Goal: Information Seeking & Learning: Learn about a topic

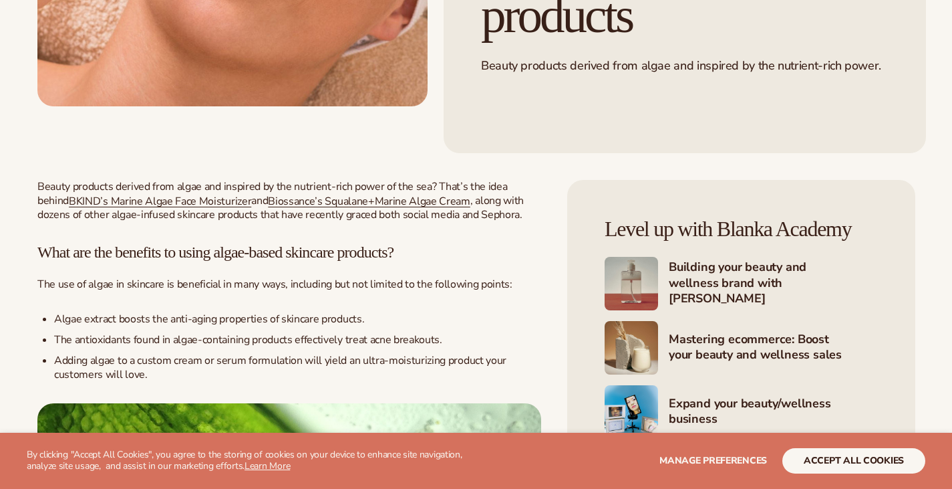
scroll to position [407, 0]
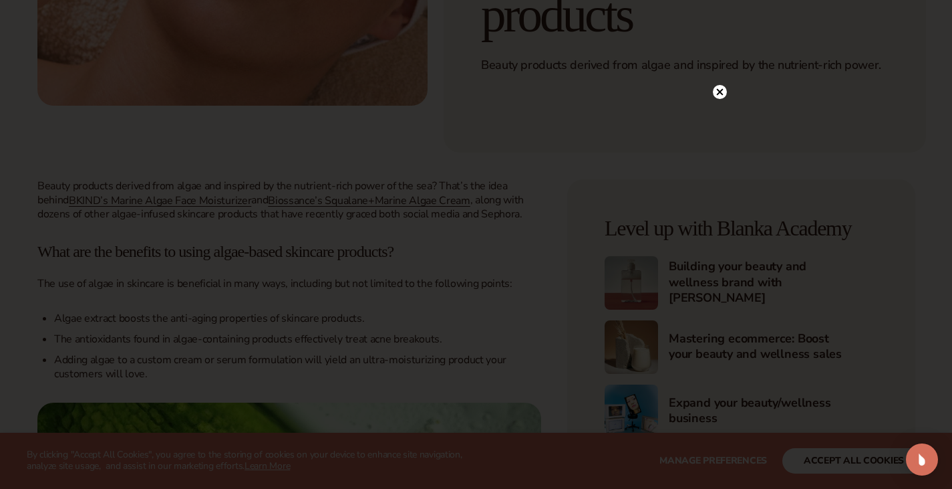
click at [720, 87] on circle at bounding box center [720, 92] width 14 height 14
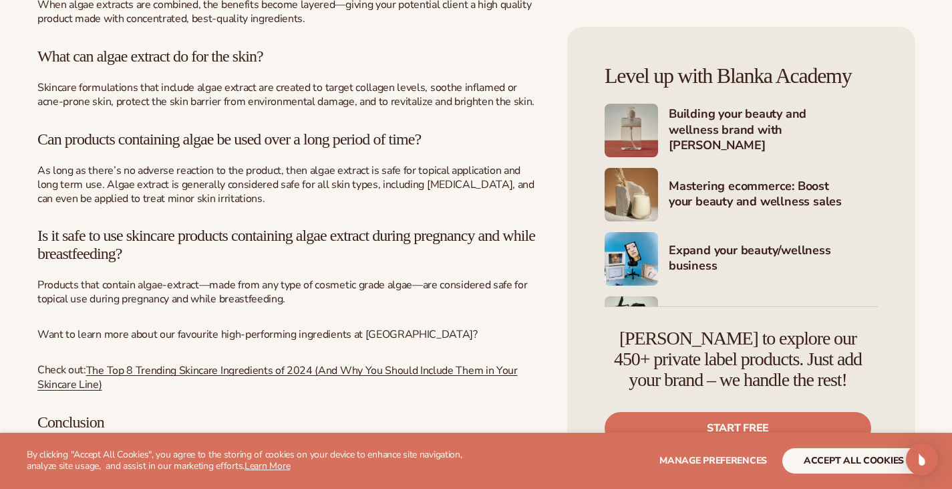
scroll to position [2011, 0]
